Goal: Information Seeking & Learning: Learn about a topic

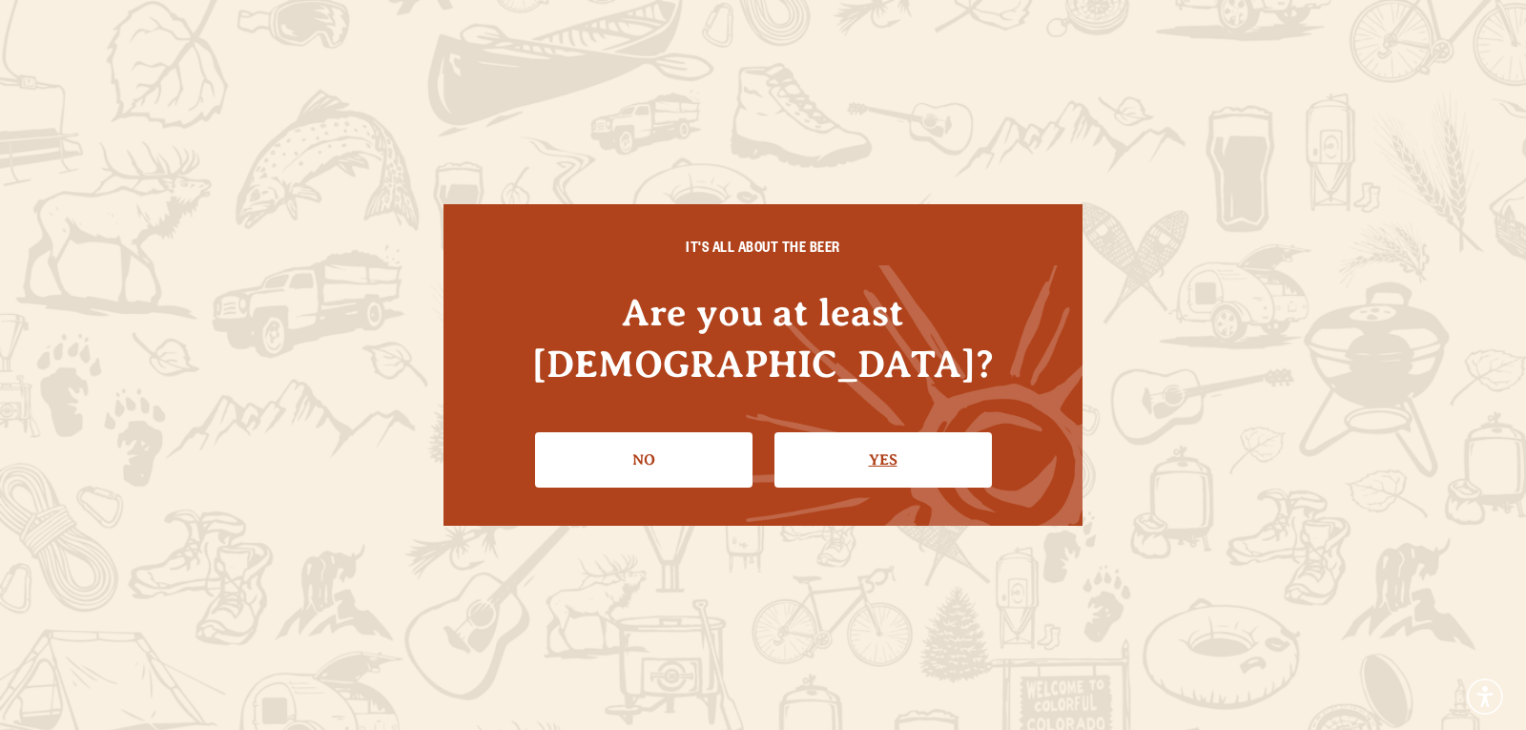
click at [866, 432] on link "Yes" at bounding box center [882, 459] width 217 height 55
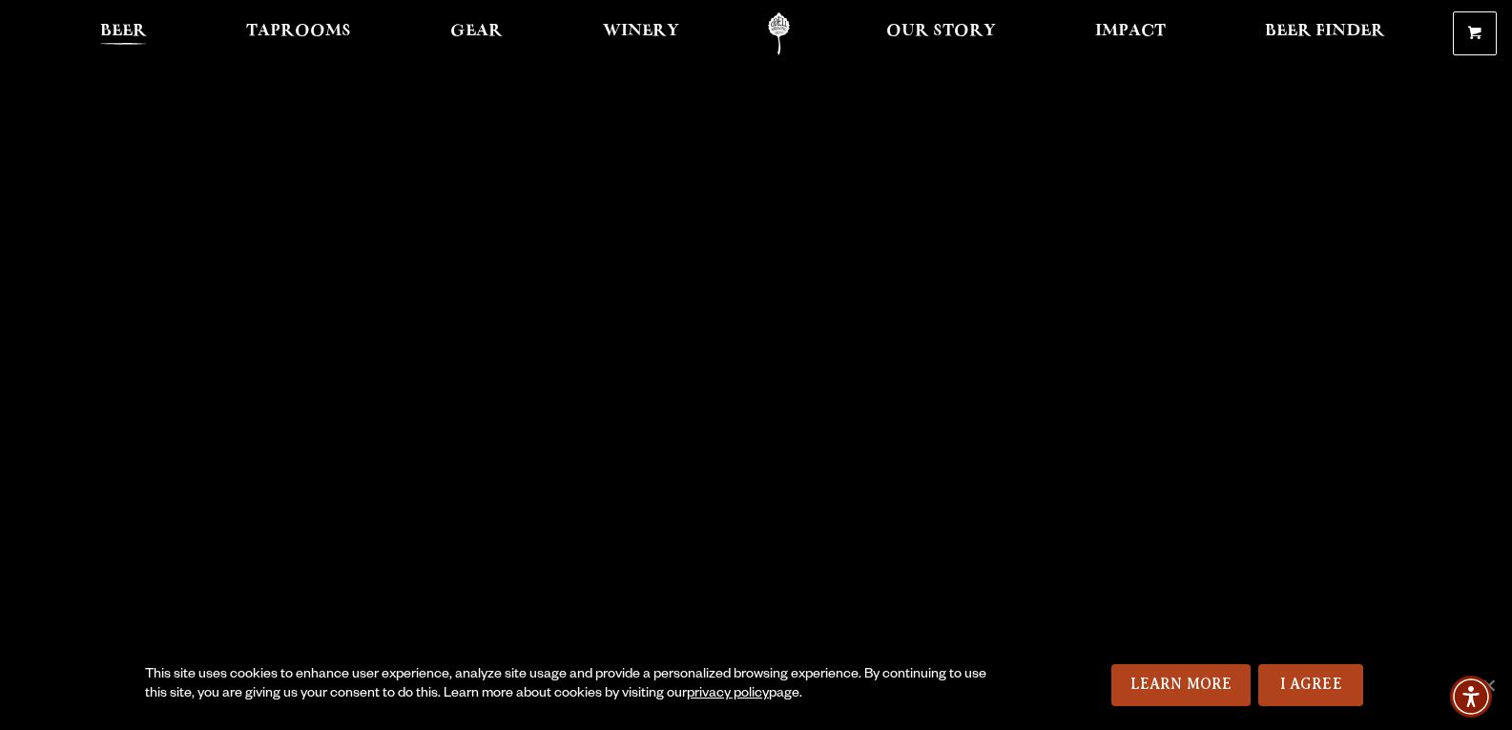
click at [122, 24] on span "Beer" at bounding box center [123, 31] width 47 height 15
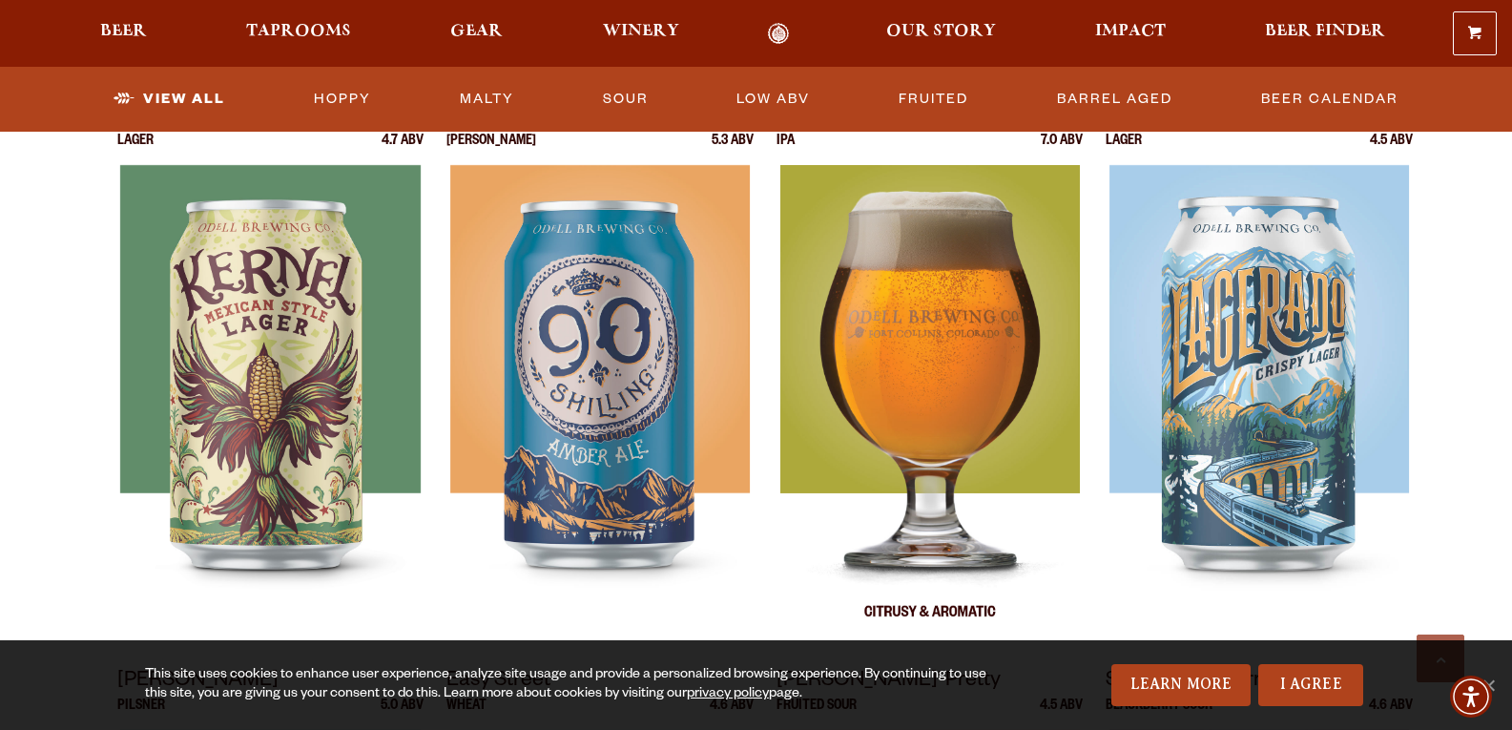
scroll to position [858, 0]
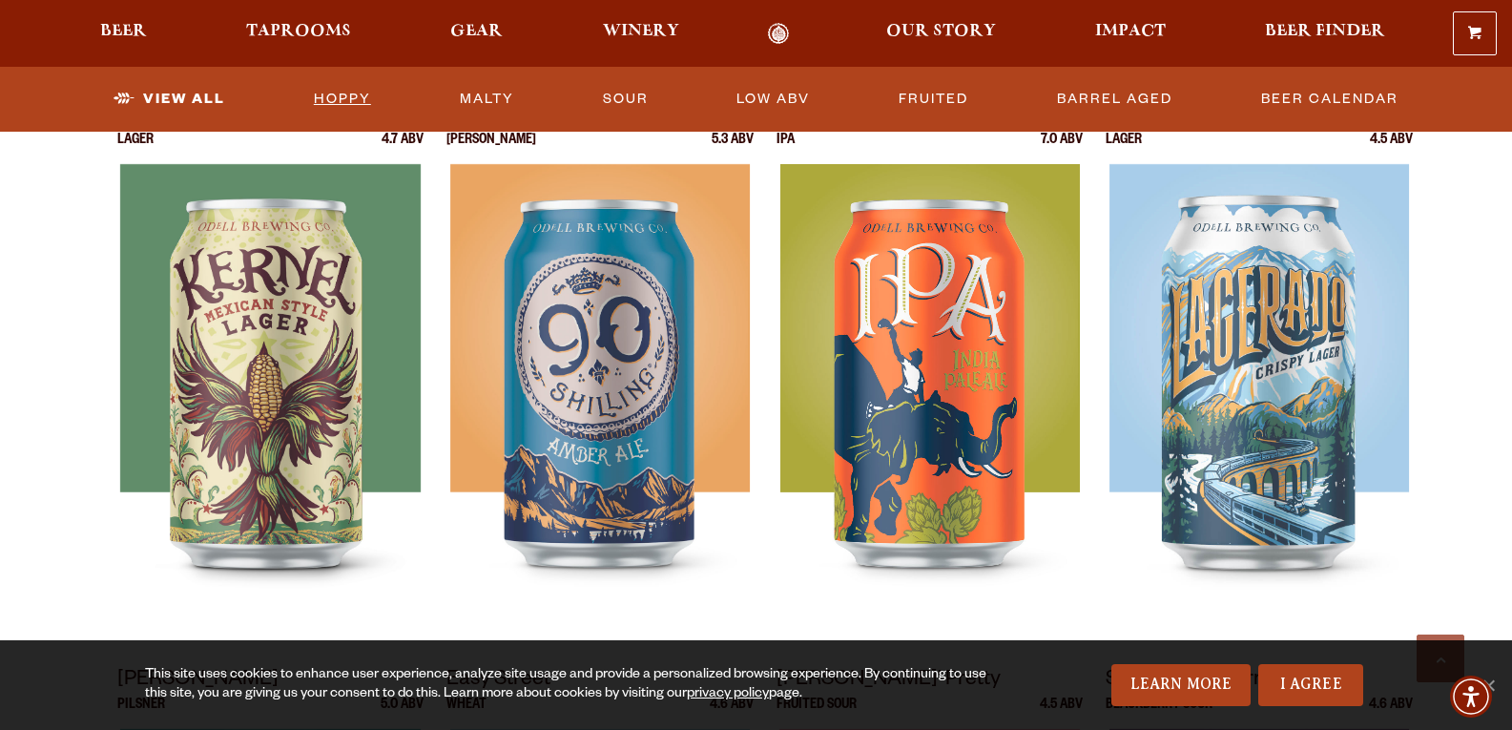
click at [352, 88] on link "Hoppy" at bounding box center [342, 99] width 72 height 44
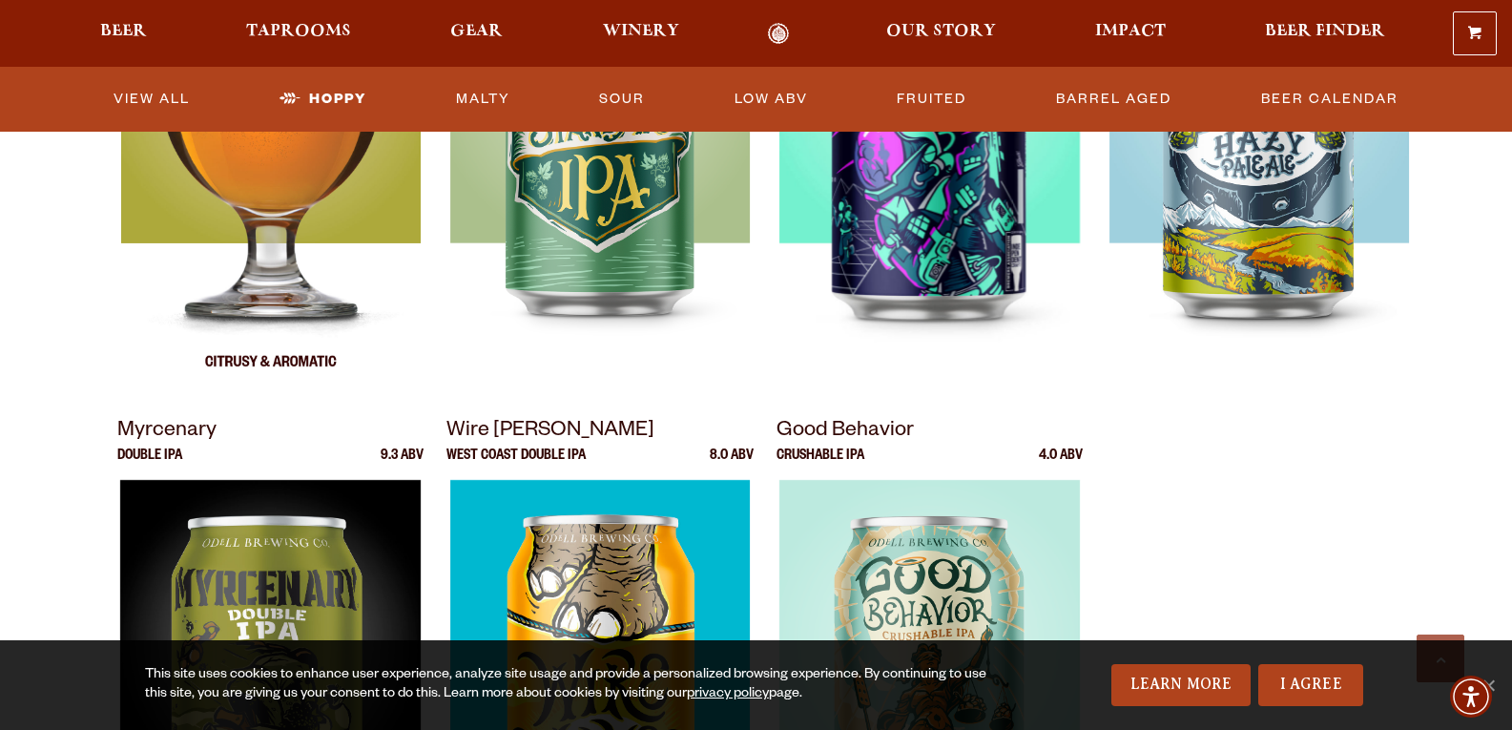
scroll to position [954, 0]
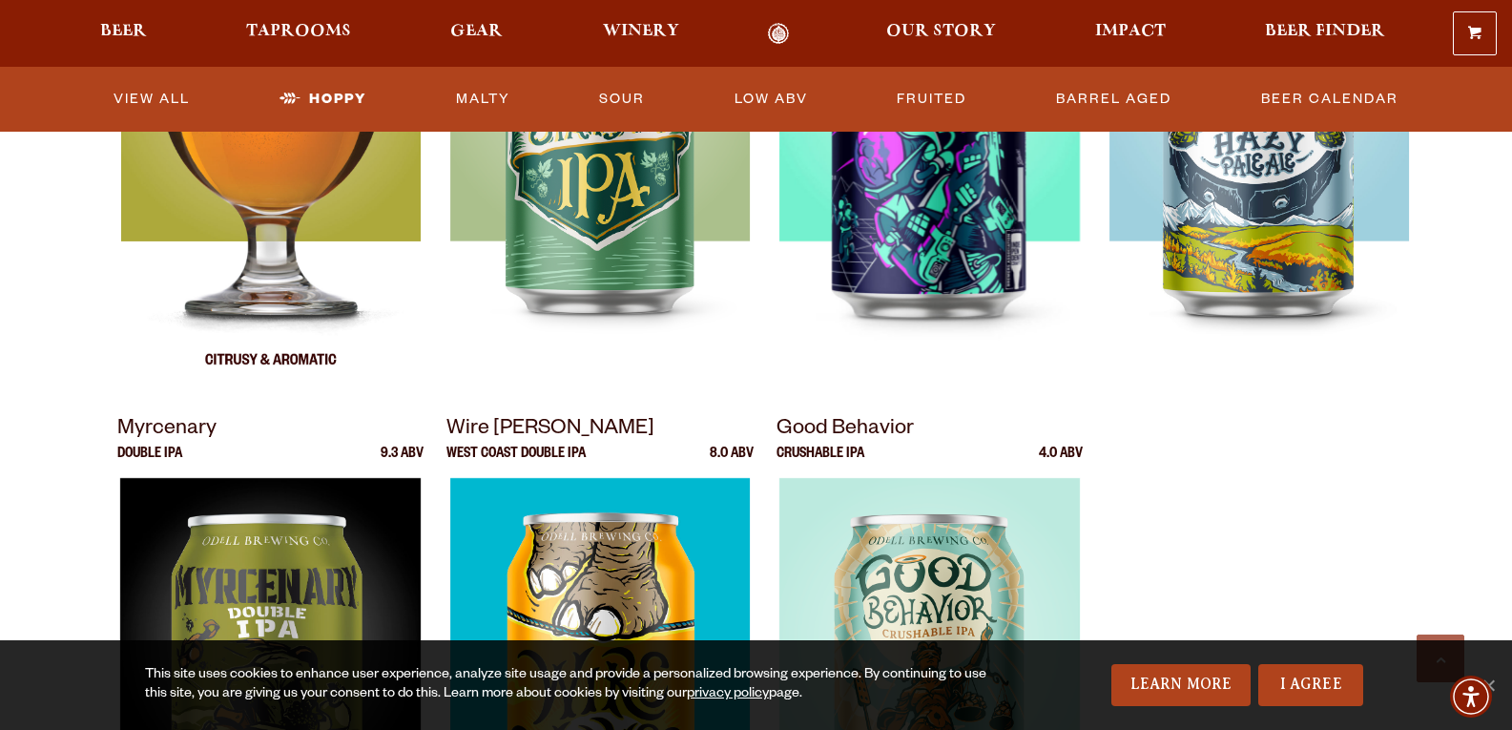
click at [358, 292] on img at bounding box center [269, 151] width 299 height 477
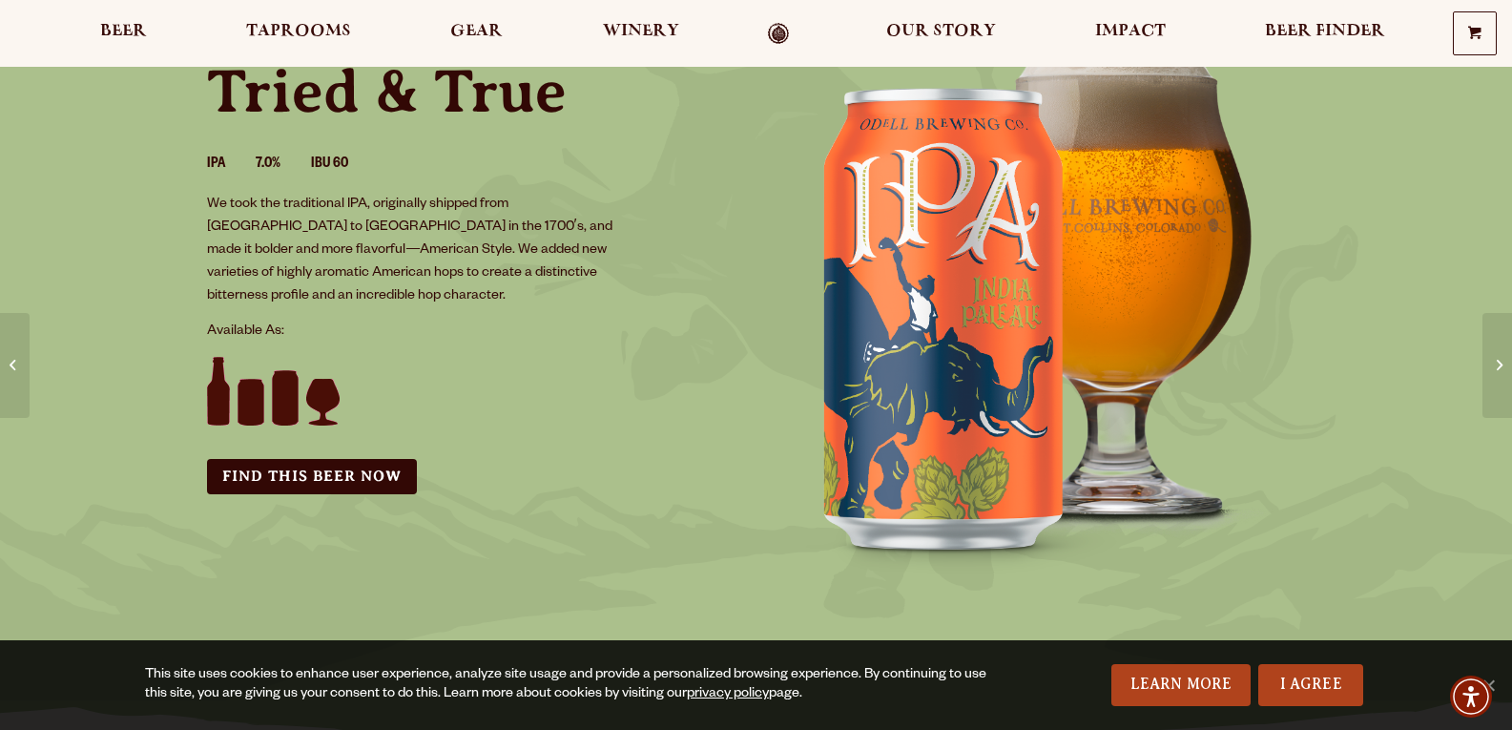
scroll to position [191, 0]
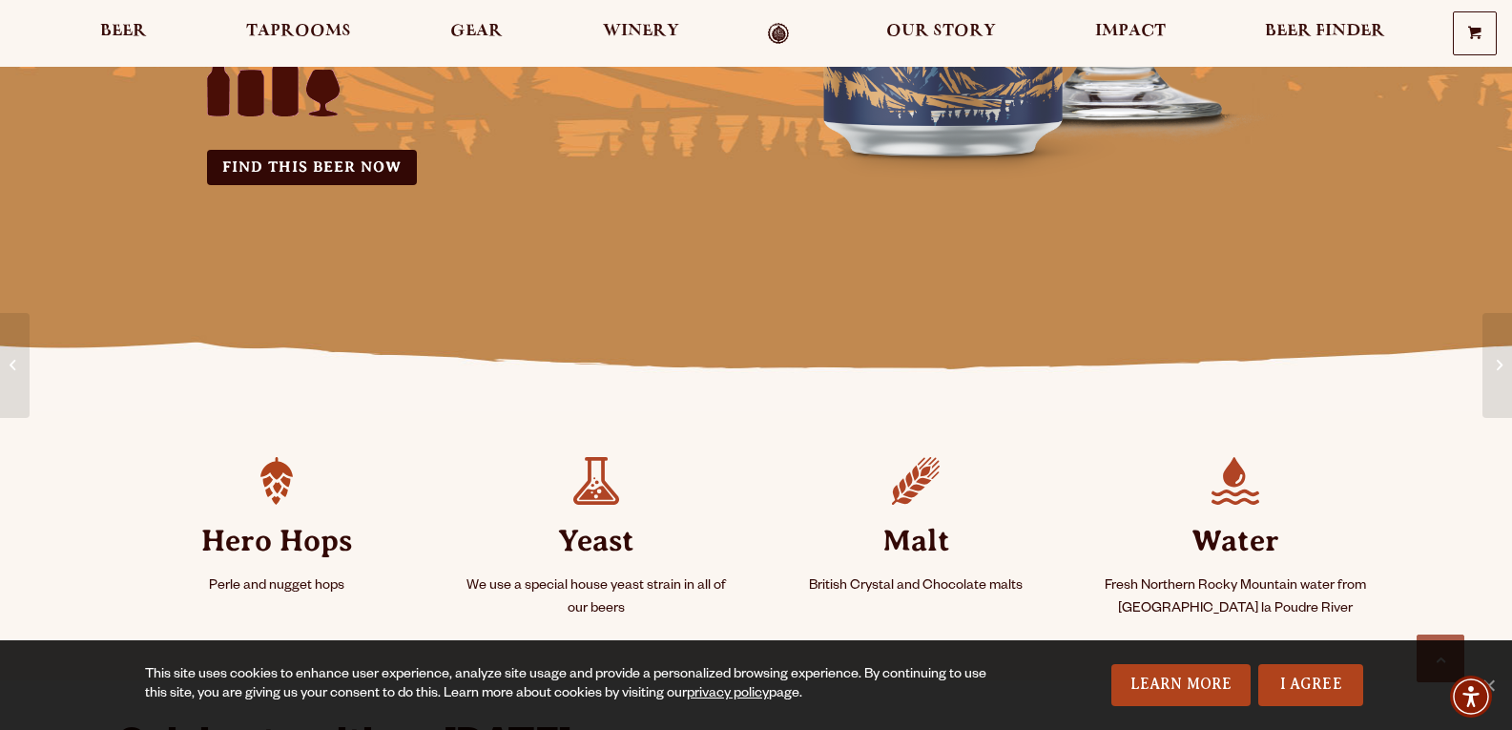
scroll to position [286, 0]
